Goal: Task Accomplishment & Management: Manage account settings

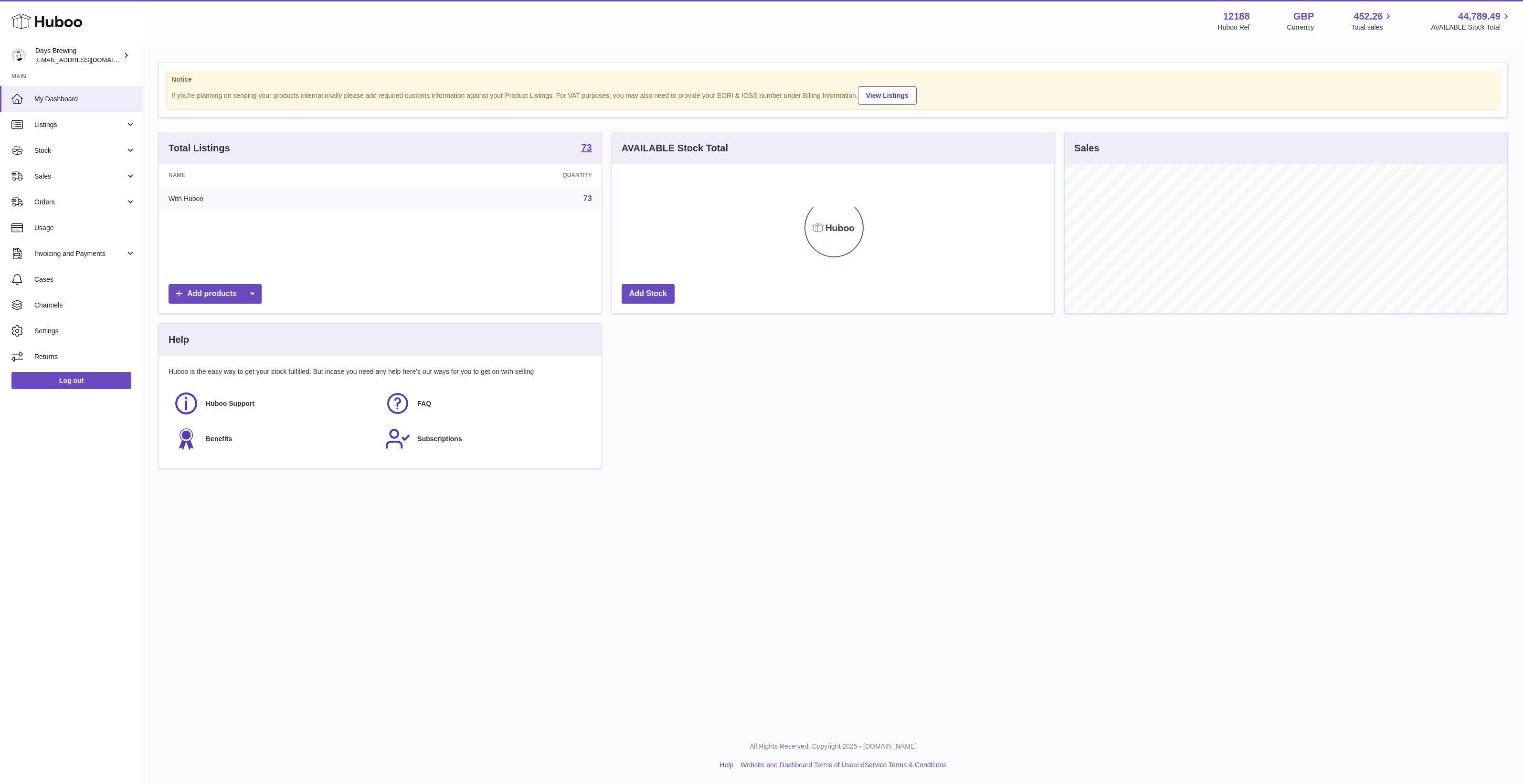
scroll to position [148, 442]
click at [116, 53] on div "Days Brewing [EMAIL_ADDRESS][DOMAIN_NAME]" at bounding box center [78, 55] width 86 height 18
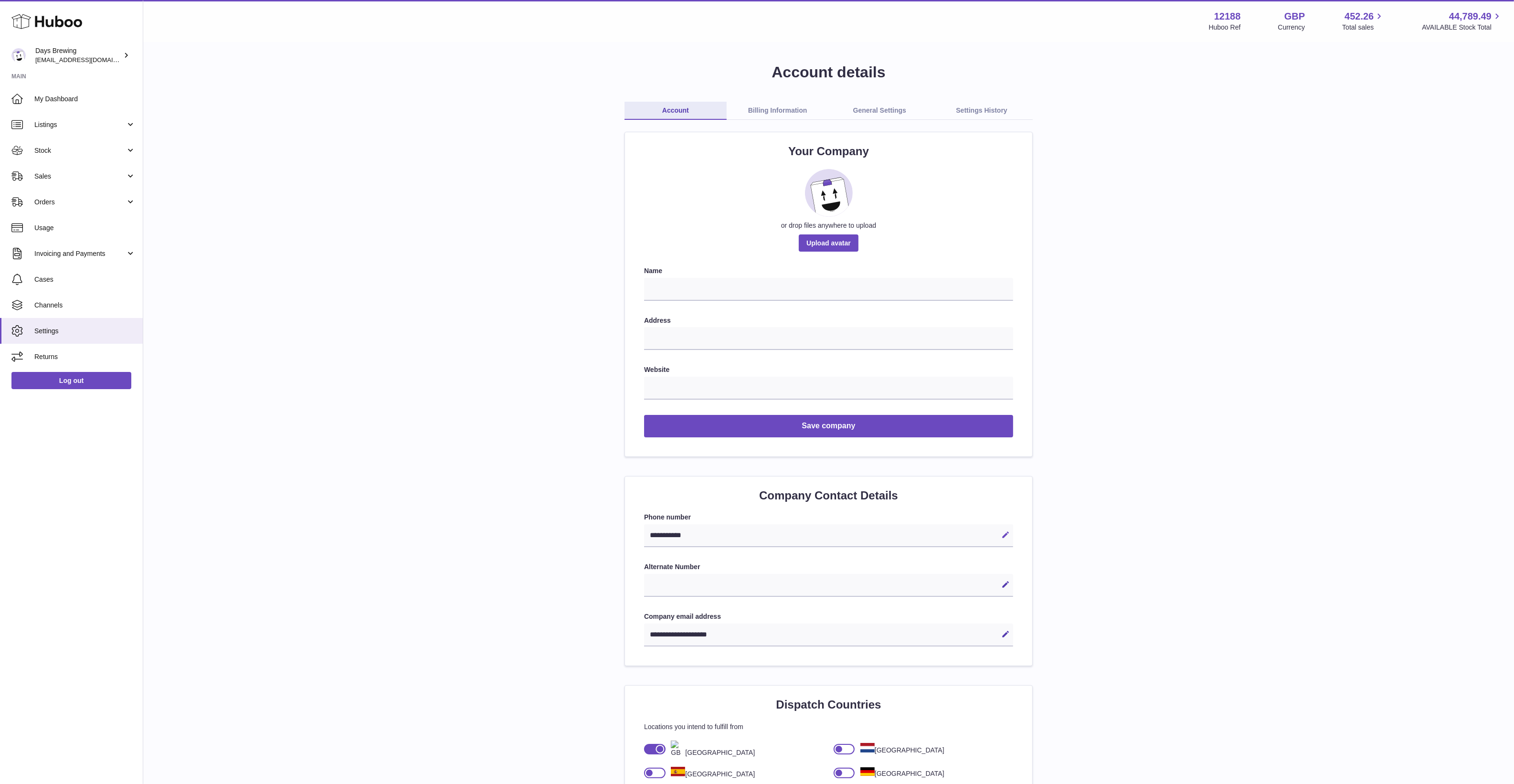
click at [1005, 539] on button "Edit" at bounding box center [1006, 534] width 15 height 15
click at [906, 531] on input "**********" at bounding box center [829, 536] width 369 height 23
click at [831, 583] on div "Edit Cancel Save" at bounding box center [829, 585] width 369 height 23
click at [1005, 538] on icon at bounding box center [1006, 535] width 9 height 9
